Goal: Information Seeking & Learning: Learn about a topic

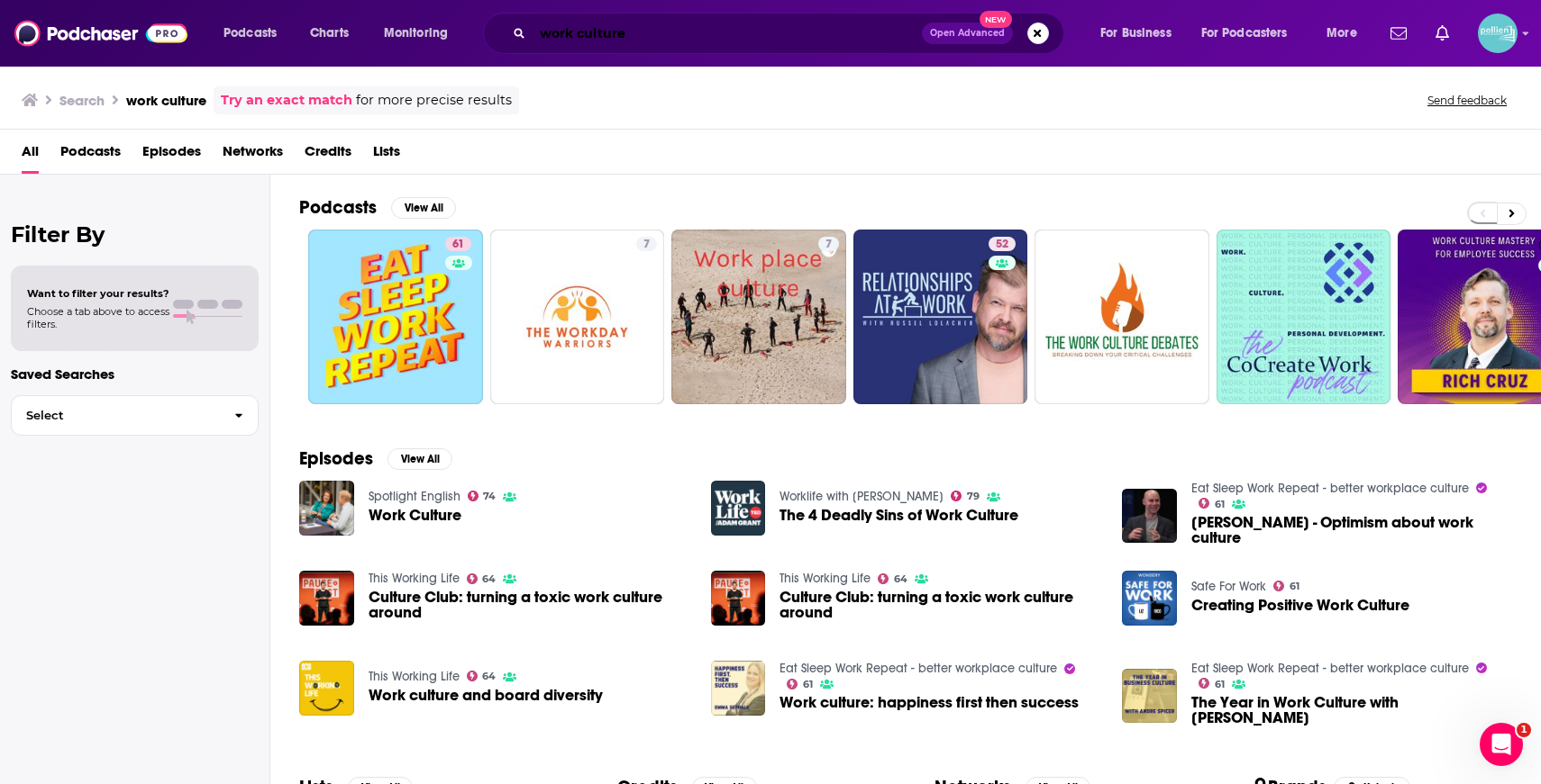
click at [730, 37] on input "work culture" at bounding box center [727, 33] width 389 height 28
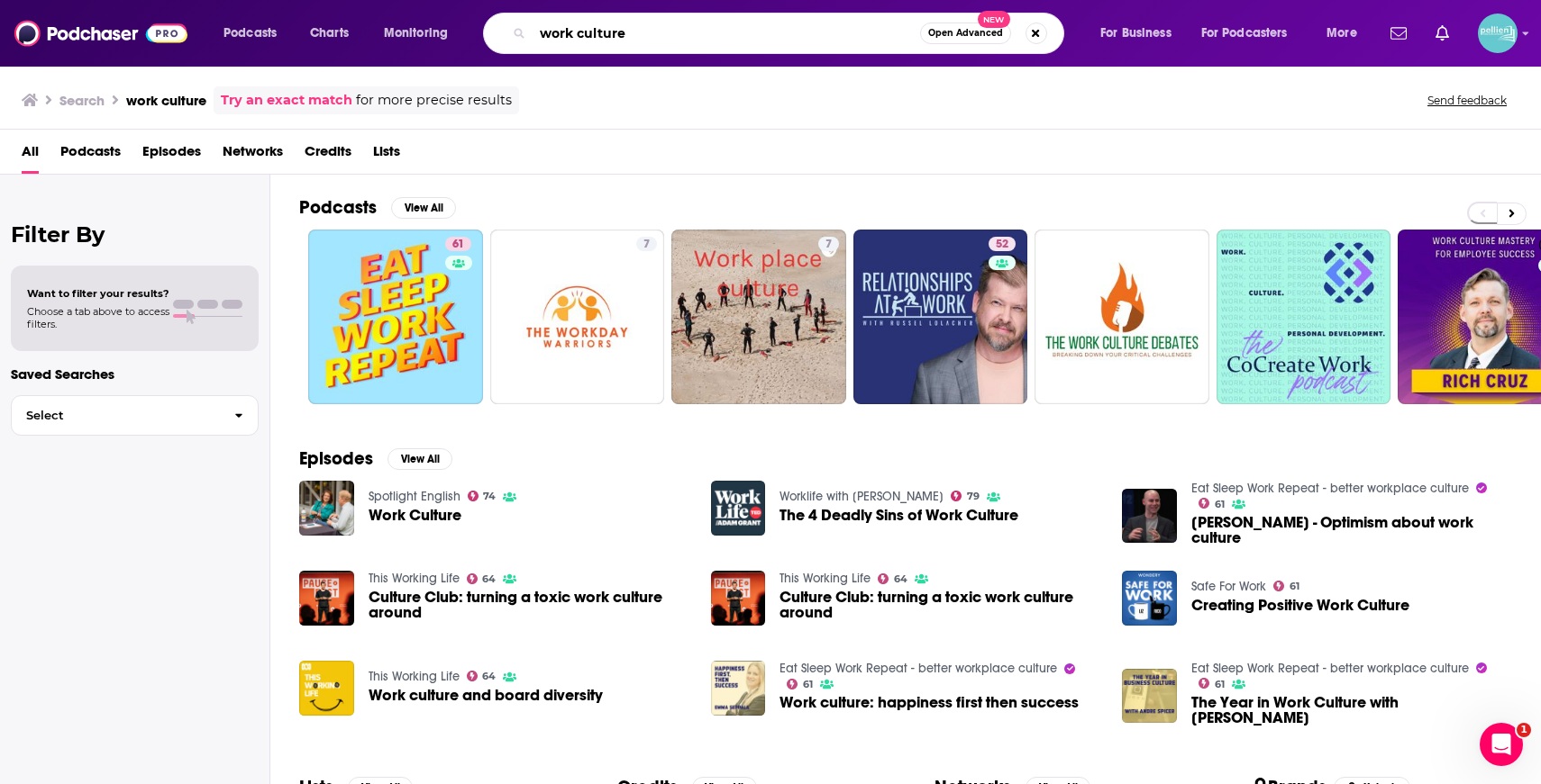
click at [730, 37] on input "work culture" at bounding box center [726, 33] width 387 height 28
type input "the academic life"
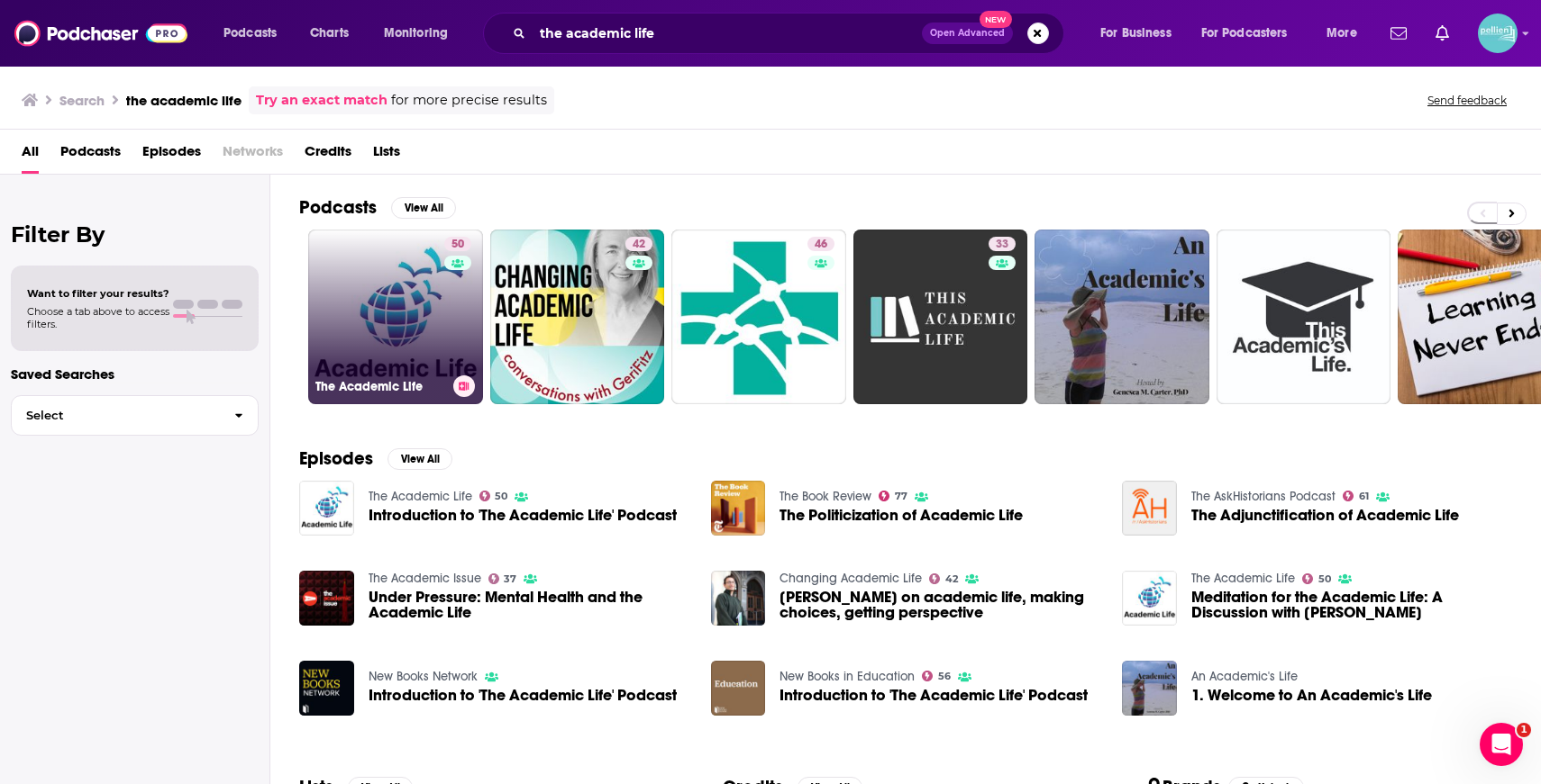
click at [385, 273] on link "50 The Academic Life" at bounding box center [396, 317] width 175 height 175
